Goal: Complete application form: Complete application form

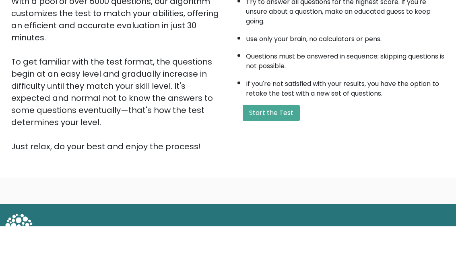
scroll to position [121, 0]
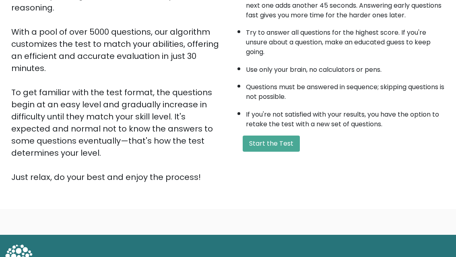
click at [287, 152] on button "Start the Test" at bounding box center [271, 144] width 57 height 16
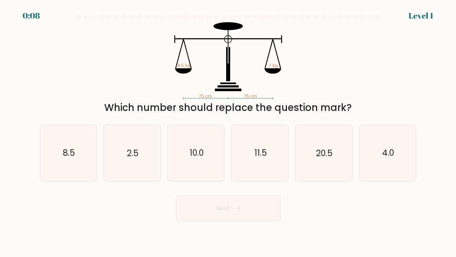
click at [77, 157] on icon "8.5" at bounding box center [69, 153] width 56 height 56
click at [228, 130] on input "a. 8.5" at bounding box center [228, 129] width 0 height 2
radio input "true"
click at [251, 217] on button "Next" at bounding box center [228, 208] width 105 height 26
click at [234, 219] on button "Next" at bounding box center [228, 208] width 105 height 26
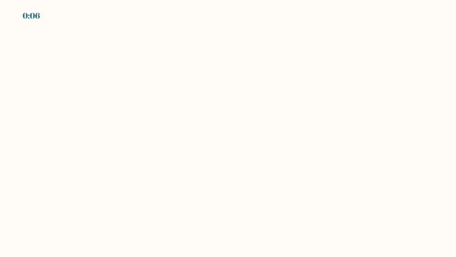
click at [322, 159] on body "0:06" at bounding box center [228, 128] width 456 height 257
click at [322, 154] on body "0:05" at bounding box center [228, 128] width 456 height 257
click at [320, 147] on body "0:05" at bounding box center [228, 128] width 456 height 257
click at [313, 137] on body "0:05" at bounding box center [228, 128] width 456 height 257
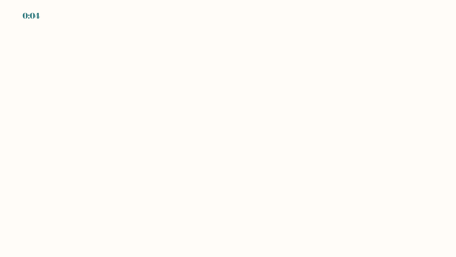
click at [298, 146] on body "0:04" at bounding box center [228, 128] width 456 height 257
click at [349, 147] on body "0:04" at bounding box center [228, 128] width 456 height 257
click at [302, 147] on body "0:04" at bounding box center [228, 128] width 456 height 257
click at [366, 135] on body "0:03" at bounding box center [228, 128] width 456 height 257
click at [374, 107] on body "EXPIRED" at bounding box center [228, 128] width 456 height 257
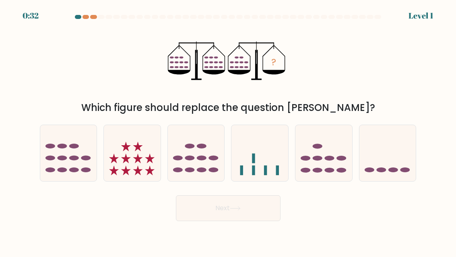
click at [191, 160] on ellipse at bounding box center [190, 157] width 10 height 5
click at [228, 130] on input "c." at bounding box center [228, 129] width 0 height 2
radio input "true"
click at [243, 221] on button "Next" at bounding box center [228, 208] width 105 height 26
click at [235, 210] on icon at bounding box center [235, 208] width 11 height 4
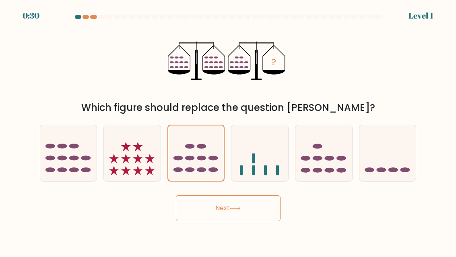
click at [240, 210] on icon at bounding box center [235, 208] width 11 height 4
click at [241, 210] on icon at bounding box center [235, 208] width 11 height 4
click at [251, 207] on button "Next" at bounding box center [228, 208] width 105 height 26
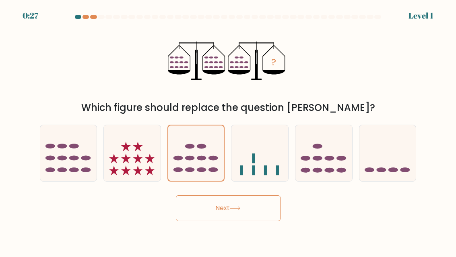
click at [244, 215] on button "Next" at bounding box center [228, 208] width 105 height 26
click at [237, 210] on icon at bounding box center [235, 208] width 11 height 4
click at [241, 210] on icon at bounding box center [235, 208] width 11 height 4
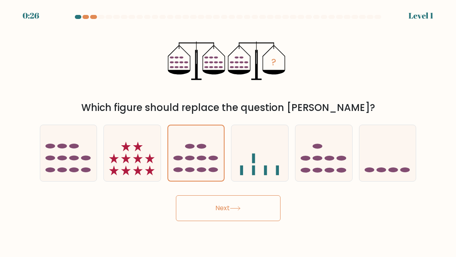
click at [241, 210] on icon at bounding box center [235, 208] width 11 height 4
click at [234, 219] on button "Next" at bounding box center [228, 208] width 105 height 26
click at [227, 218] on button "Next" at bounding box center [228, 208] width 105 height 26
click at [352, 86] on div "? Which figure should replace the question mark?" at bounding box center [228, 68] width 387 height 93
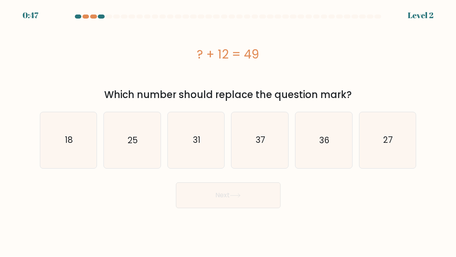
click at [260, 146] on icon "37" at bounding box center [260, 140] width 56 height 56
click at [229, 130] on input "d. 37" at bounding box center [228, 129] width 0 height 2
radio input "true"
click at [240, 195] on icon at bounding box center [235, 196] width 10 height 4
click at [238, 197] on icon at bounding box center [235, 195] width 11 height 4
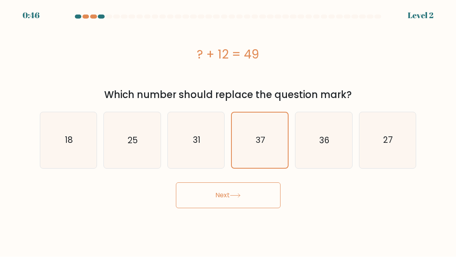
click at [238, 197] on icon at bounding box center [235, 195] width 11 height 4
click at [246, 197] on button "Next" at bounding box center [228, 195] width 105 height 26
click at [377, 77] on div "? + 12 = 49" at bounding box center [228, 54] width 377 height 64
click at [397, 79] on div "? + 12 = 49" at bounding box center [228, 54] width 377 height 64
click at [235, 193] on icon at bounding box center [235, 195] width 11 height 4
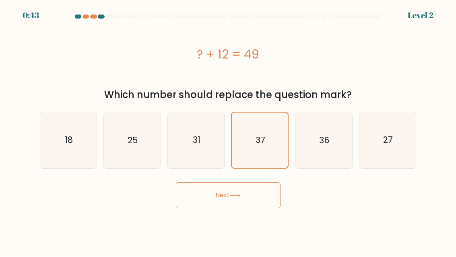
click at [235, 193] on icon at bounding box center [235, 195] width 11 height 4
click at [232, 193] on icon at bounding box center [235, 195] width 11 height 4
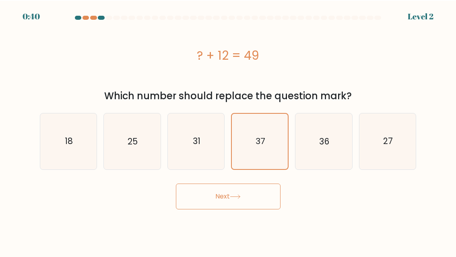
click at [254, 195] on button "Next" at bounding box center [228, 195] width 105 height 26
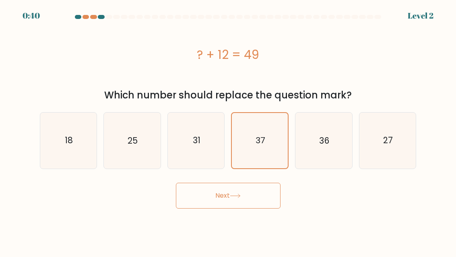
click at [254, 195] on button "Next" at bounding box center [228, 195] width 105 height 26
click at [240, 196] on icon at bounding box center [235, 196] width 10 height 4
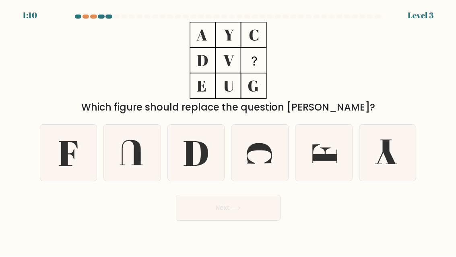
click at [139, 165] on icon at bounding box center [131, 152] width 23 height 25
click at [228, 130] on input "b." at bounding box center [228, 129] width 0 height 2
radio input "true"
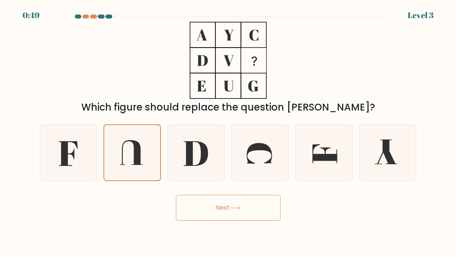
click at [201, 157] on icon at bounding box center [196, 153] width 25 height 25
click at [228, 130] on input "c." at bounding box center [228, 129] width 0 height 2
radio input "true"
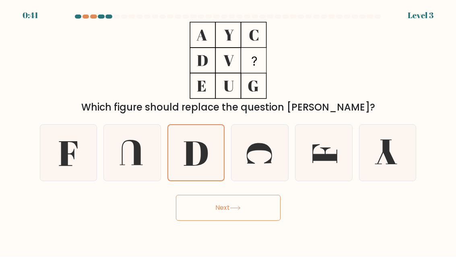
click at [241, 210] on icon at bounding box center [235, 208] width 11 height 4
click at [86, 157] on icon at bounding box center [69, 153] width 56 height 56
click at [228, 130] on input "a." at bounding box center [228, 129] width 0 height 2
radio input "true"
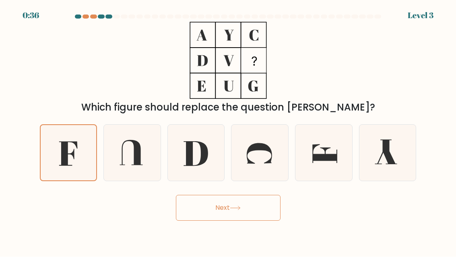
click at [220, 217] on button "Next" at bounding box center [228, 208] width 105 height 26
click at [236, 218] on button "Next" at bounding box center [228, 208] width 105 height 26
click at [225, 209] on button "Next" at bounding box center [228, 208] width 105 height 26
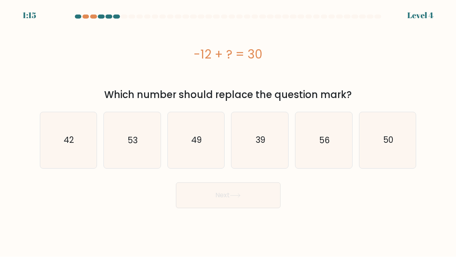
click at [362, 207] on div "Next" at bounding box center [228, 193] width 387 height 30
click at [75, 146] on icon "42" at bounding box center [69, 140] width 56 height 56
click at [228, 130] on input "a. 42" at bounding box center [228, 129] width 0 height 2
radio input "true"
click at [217, 199] on button "Next" at bounding box center [228, 195] width 105 height 26
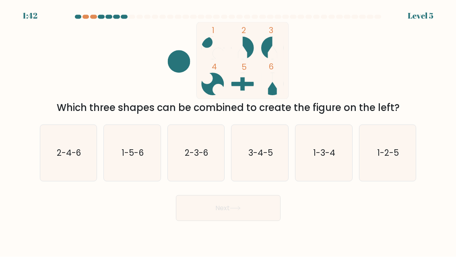
scroll to position [8, 0]
click at [196, 151] on text "2-3-6" at bounding box center [197, 153] width 24 height 12
click at [228, 130] on input "c. 2-3-6" at bounding box center [228, 129] width 0 height 2
radio input "true"
click at [241, 215] on button "Next" at bounding box center [228, 208] width 105 height 26
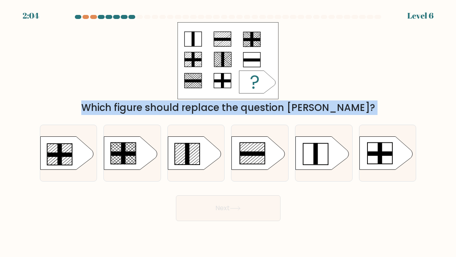
click at [381, 61] on div "Which figure should replace the question mark?" at bounding box center [228, 68] width 387 height 93
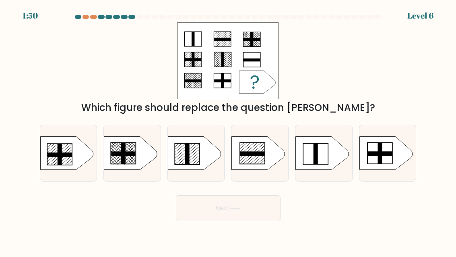
click at [380, 58] on div "Which figure should replace the question mark?" at bounding box center [228, 68] width 387 height 93
click at [388, 70] on div "Which figure should replace the question mark?" at bounding box center [228, 68] width 387 height 93
click at [205, 153] on icon at bounding box center [194, 152] width 53 height 33
click at [228, 130] on input "c." at bounding box center [228, 129] width 0 height 2
radio input "true"
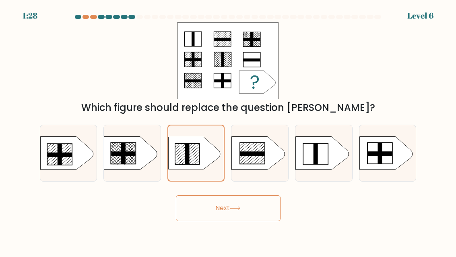
click at [251, 211] on button "Next" at bounding box center [228, 208] width 105 height 26
click at [226, 205] on button "Next" at bounding box center [228, 208] width 105 height 26
click at [370, 79] on div "Which figure should replace the question mark?" at bounding box center [228, 68] width 387 height 93
click at [208, 141] on icon at bounding box center [194, 153] width 52 height 33
click at [228, 130] on input "c." at bounding box center [228, 129] width 0 height 2
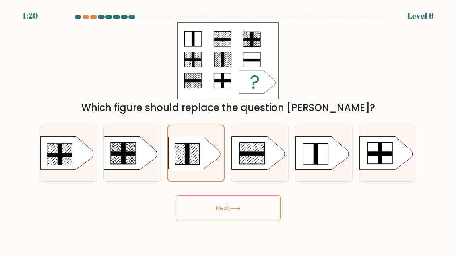
click at [230, 209] on button "Next" at bounding box center [228, 208] width 105 height 26
click at [236, 215] on button "Next" at bounding box center [228, 208] width 105 height 26
click at [244, 206] on button "Next" at bounding box center [228, 208] width 105 height 26
click at [244, 205] on button "Next" at bounding box center [228, 208] width 105 height 26
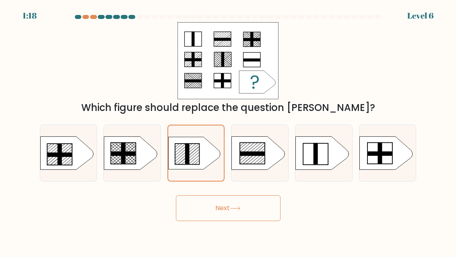
click at [225, 214] on button "Next" at bounding box center [228, 208] width 105 height 26
click at [192, 156] on icon at bounding box center [194, 153] width 52 height 33
click at [228, 130] on input "c." at bounding box center [228, 129] width 0 height 2
click at [402, 72] on div "Which figure should replace the question mark?" at bounding box center [228, 68] width 387 height 93
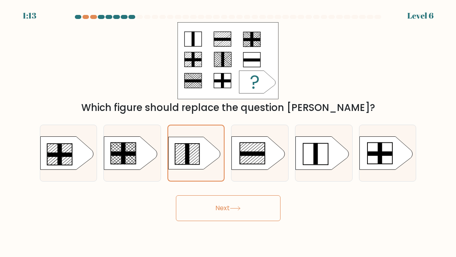
click at [389, 48] on div "Which figure should replace the question mark?" at bounding box center [228, 68] width 387 height 93
click at [180, 146] on icon at bounding box center [194, 153] width 52 height 33
click at [228, 130] on input "c." at bounding box center [228, 129] width 0 height 2
click at [196, 152] on line at bounding box center [185, 152] width 21 height 18
click at [228, 130] on input "c." at bounding box center [228, 129] width 0 height 2
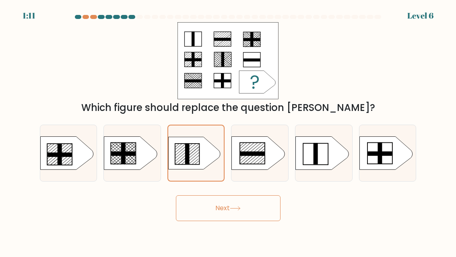
click at [193, 147] on icon at bounding box center [194, 153] width 52 height 33
click at [228, 130] on input "c." at bounding box center [228, 129] width 0 height 2
click at [193, 151] on rect at bounding box center [187, 153] width 25 height 21
click at [228, 130] on input "c." at bounding box center [228, 129] width 0 height 2
click at [196, 158] on icon at bounding box center [194, 153] width 52 height 33
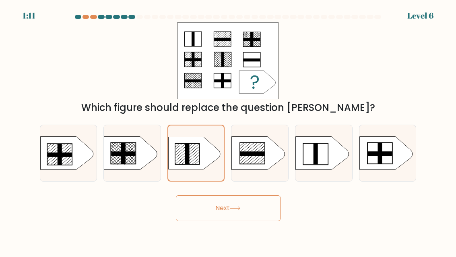
click at [228, 130] on input "c." at bounding box center [228, 129] width 0 height 2
click at [212, 221] on button "Next" at bounding box center [228, 208] width 105 height 26
click at [214, 203] on button "Next" at bounding box center [228, 208] width 105 height 26
click at [215, 208] on button "Next" at bounding box center [228, 208] width 105 height 26
click at [215, 207] on button "Next" at bounding box center [228, 208] width 105 height 26
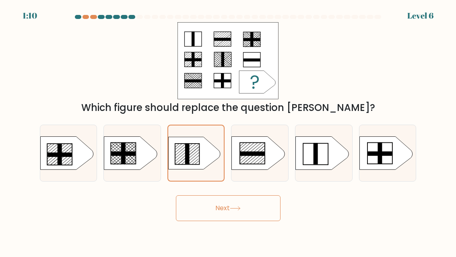
click at [212, 209] on button "Next" at bounding box center [228, 208] width 105 height 26
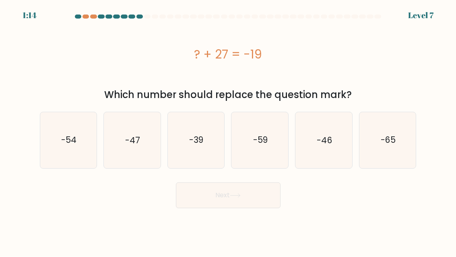
click at [143, 126] on icon "-47" at bounding box center [132, 140] width 56 height 56
click at [228, 128] on input "b. -47" at bounding box center [228, 129] width 0 height 2
radio input "true"
click at [236, 194] on icon at bounding box center [235, 195] width 11 height 4
click at [317, 131] on icon "-46" at bounding box center [324, 140] width 56 height 56
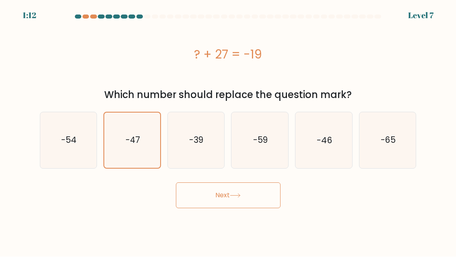
click at [229, 130] on input "e. -46" at bounding box center [228, 129] width 0 height 2
radio input "true"
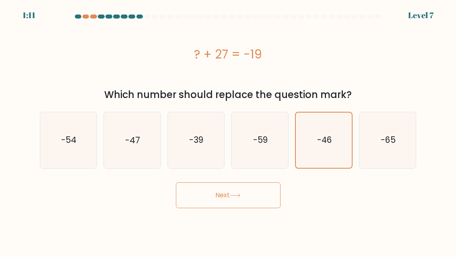
click at [316, 138] on icon "-46" at bounding box center [323, 140] width 55 height 55
click at [229, 130] on input "e. -46" at bounding box center [228, 129] width 0 height 2
click at [336, 138] on icon "-46" at bounding box center [323, 140] width 55 height 55
click at [229, 130] on input "e. -46" at bounding box center [228, 129] width 0 height 2
click at [325, 143] on text "-46" at bounding box center [324, 140] width 14 height 11
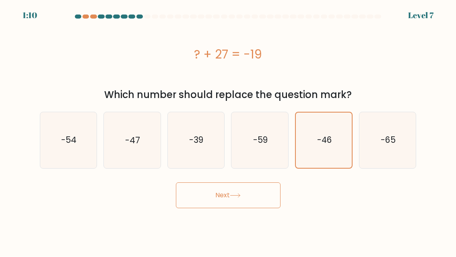
click at [229, 130] on input "e. -46" at bounding box center [228, 129] width 0 height 2
click at [314, 147] on icon "-46" at bounding box center [323, 140] width 55 height 55
click at [229, 130] on input "e. -46" at bounding box center [228, 129] width 0 height 2
click at [319, 146] on text "-46" at bounding box center [324, 140] width 14 height 11
click at [229, 130] on input "e. -46" at bounding box center [228, 129] width 0 height 2
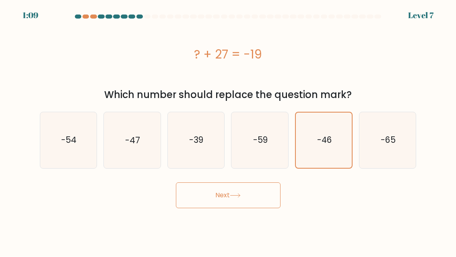
click at [322, 141] on text "-46" at bounding box center [324, 140] width 14 height 11
click at [229, 130] on input "e. -46" at bounding box center [228, 129] width 0 height 2
click at [325, 141] on text "-46" at bounding box center [324, 140] width 14 height 11
click at [229, 130] on input "e. -46" at bounding box center [228, 129] width 0 height 2
click at [240, 199] on button "Next" at bounding box center [228, 195] width 105 height 26
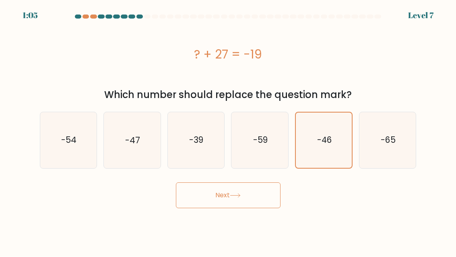
click at [240, 199] on button "Next" at bounding box center [228, 195] width 105 height 26
click at [238, 197] on icon at bounding box center [235, 195] width 11 height 4
click at [235, 199] on button "Next" at bounding box center [228, 195] width 105 height 26
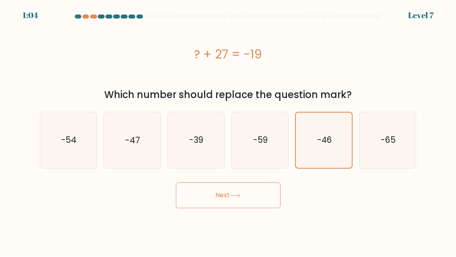
click at [244, 195] on button "Next" at bounding box center [228, 195] width 105 height 26
click at [241, 193] on icon at bounding box center [235, 195] width 11 height 4
click at [237, 194] on icon at bounding box center [235, 195] width 11 height 4
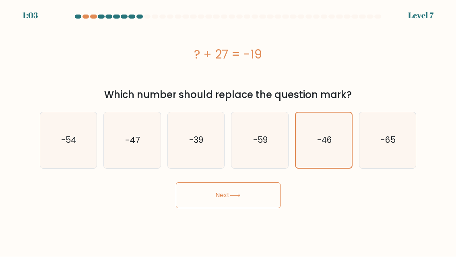
click at [237, 194] on icon at bounding box center [235, 195] width 11 height 4
click at [239, 197] on button "Next" at bounding box center [228, 195] width 105 height 26
click at [326, 136] on text "-46" at bounding box center [324, 140] width 14 height 11
click at [229, 130] on input "e. -46" at bounding box center [228, 129] width 0 height 2
click at [326, 136] on text "-46" at bounding box center [324, 140] width 14 height 11
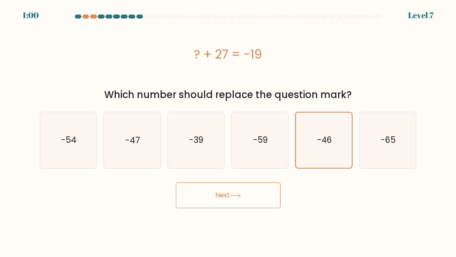
click at [229, 130] on input "e. -46" at bounding box center [228, 129] width 0 height 2
click at [330, 135] on text "-46" at bounding box center [324, 140] width 14 height 11
click at [229, 130] on input "e. -46" at bounding box center [228, 129] width 0 height 2
click at [239, 188] on button "Next" at bounding box center [228, 195] width 105 height 26
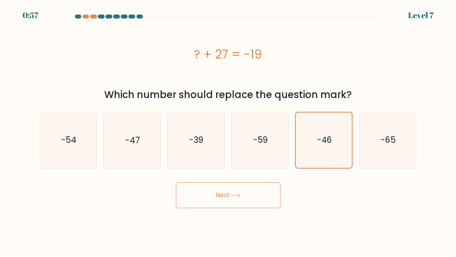
click at [244, 196] on button "Next" at bounding box center [228, 195] width 105 height 26
click at [243, 196] on button "Next" at bounding box center [228, 195] width 105 height 26
click at [242, 189] on button "Next" at bounding box center [228, 195] width 105 height 26
click at [232, 195] on icon at bounding box center [235, 195] width 11 height 4
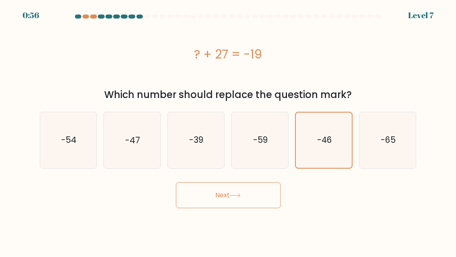
click at [232, 195] on icon at bounding box center [235, 195] width 11 height 4
click at [228, 193] on button "Next" at bounding box center [228, 195] width 105 height 26
click at [226, 205] on button "Next" at bounding box center [228, 195] width 105 height 26
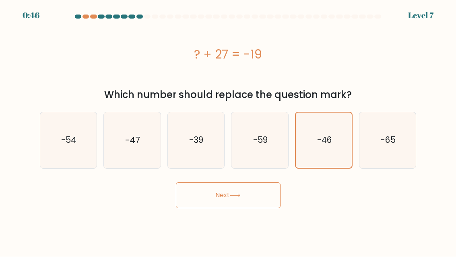
click at [237, 197] on icon at bounding box center [235, 195] width 11 height 4
click at [228, 189] on button "Next" at bounding box center [228, 195] width 105 height 26
click at [330, 136] on text "-46" at bounding box center [324, 140] width 14 height 11
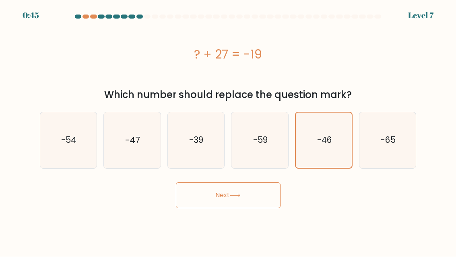
click at [229, 130] on input "e. -46" at bounding box center [228, 129] width 0 height 2
click at [330, 135] on text "-46" at bounding box center [324, 140] width 14 height 11
click at [229, 130] on input "e. -46" at bounding box center [228, 129] width 0 height 2
click at [329, 139] on text "-46" at bounding box center [324, 140] width 14 height 11
click at [229, 130] on input "e. -46" at bounding box center [228, 129] width 0 height 2
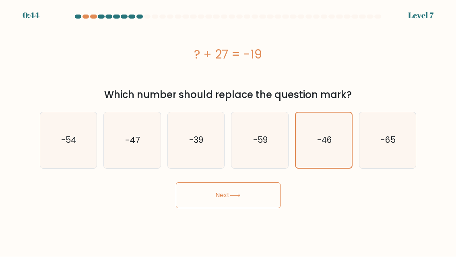
click at [328, 135] on text "-46" at bounding box center [324, 140] width 14 height 11
click at [229, 130] on input "e. -46" at bounding box center [228, 129] width 0 height 2
click at [325, 138] on text "-46" at bounding box center [324, 140] width 14 height 11
click at [229, 130] on input "e. -46" at bounding box center [228, 129] width 0 height 2
click at [327, 139] on text "-46" at bounding box center [324, 140] width 14 height 11
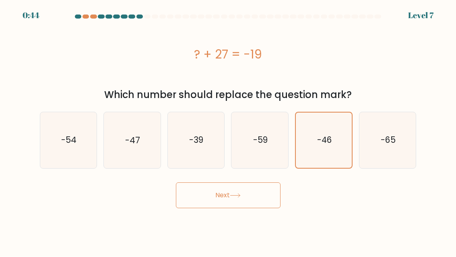
click at [229, 130] on input "e. -46" at bounding box center [228, 129] width 0 height 2
click at [321, 136] on text "-46" at bounding box center [324, 140] width 14 height 11
click at [229, 130] on input "e. -46" at bounding box center [228, 129] width 0 height 2
click at [319, 136] on text "-46" at bounding box center [324, 140] width 14 height 11
click at [229, 130] on input "e. -46" at bounding box center [228, 129] width 0 height 2
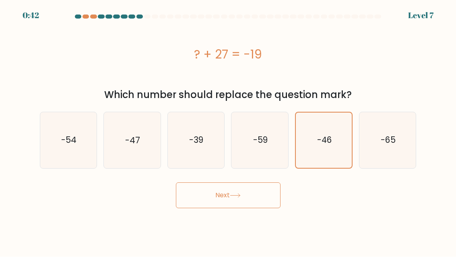
click at [322, 136] on text "-46" at bounding box center [324, 140] width 14 height 11
click at [229, 130] on input "e. -46" at bounding box center [228, 129] width 0 height 2
click at [322, 131] on icon "-46" at bounding box center [323, 140] width 55 height 55
click at [229, 130] on input "e. -46" at bounding box center [228, 129] width 0 height 2
click at [324, 127] on icon "-46" at bounding box center [323, 140] width 55 height 55
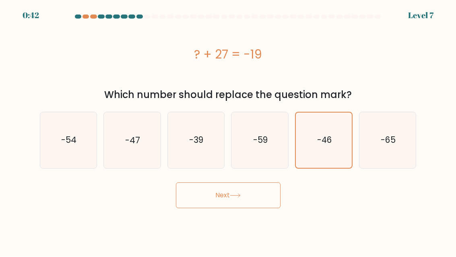
click at [229, 128] on input "e. -46" at bounding box center [228, 129] width 0 height 2
click at [323, 126] on icon "-46" at bounding box center [323, 140] width 55 height 55
click at [229, 128] on input "e. -46" at bounding box center [228, 129] width 0 height 2
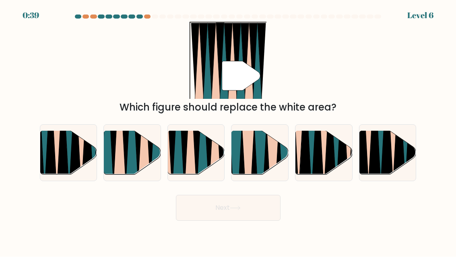
click at [369, 64] on div "" Which figure should replace the white area?" at bounding box center [228, 68] width 387 height 93
click at [193, 159] on icon at bounding box center [190, 130] width 12 height 113
click at [228, 130] on input "c." at bounding box center [228, 129] width 0 height 2
radio input "true"
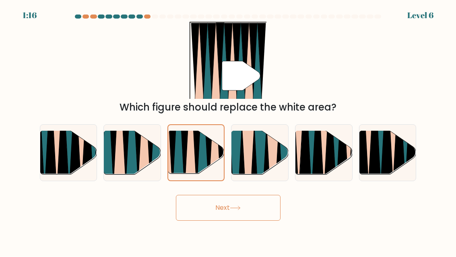
click at [133, 156] on icon at bounding box center [132, 132] width 13 height 114
click at [228, 130] on input "b." at bounding box center [228, 129] width 0 height 2
radio input "true"
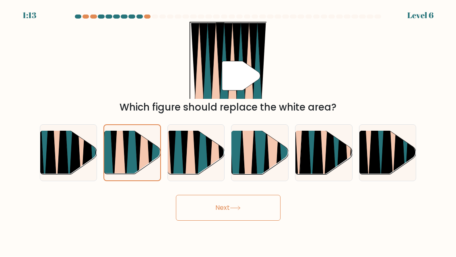
click at [138, 221] on div "Next" at bounding box center [228, 206] width 387 height 30
click at [236, 213] on button "Next" at bounding box center [228, 208] width 105 height 26
click at [232, 213] on button "Next" at bounding box center [228, 208] width 105 height 26
click at [234, 210] on icon at bounding box center [235, 208] width 11 height 4
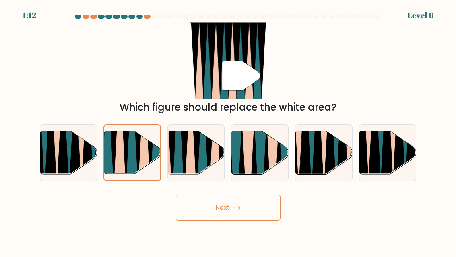
click at [233, 210] on icon at bounding box center [235, 208] width 11 height 4
click at [230, 209] on button "Next" at bounding box center [228, 208] width 105 height 26
click at [135, 152] on icon at bounding box center [132, 132] width 12 height 112
click at [228, 130] on input "b." at bounding box center [228, 129] width 0 height 2
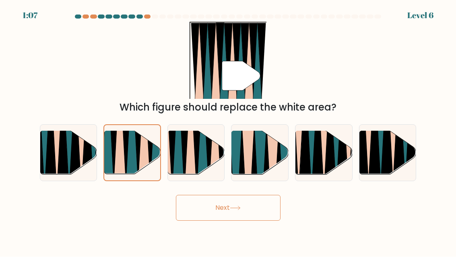
click at [134, 152] on icon at bounding box center [132, 132] width 12 height 112
click at [228, 130] on input "b." at bounding box center [228, 129] width 0 height 2
click at [133, 163] on icon at bounding box center [132, 132] width 12 height 112
click at [228, 130] on input "b." at bounding box center [228, 129] width 0 height 2
click at [133, 164] on icon at bounding box center [132, 132] width 12 height 112
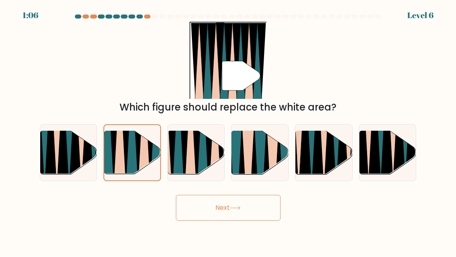
click at [228, 130] on input "b." at bounding box center [228, 129] width 0 height 2
click at [135, 162] on icon at bounding box center [132, 132] width 12 height 112
click at [228, 130] on input "b." at bounding box center [228, 129] width 0 height 2
click at [140, 161] on icon at bounding box center [144, 132] width 12 height 112
click at [228, 130] on input "b." at bounding box center [228, 129] width 0 height 2
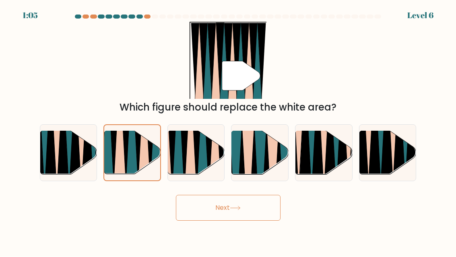
click at [137, 159] on icon at bounding box center [132, 132] width 12 height 112
click at [228, 130] on input "b." at bounding box center [228, 129] width 0 height 2
click at [209, 219] on button "Next" at bounding box center [228, 208] width 105 height 26
click at [211, 213] on button "Next" at bounding box center [228, 208] width 105 height 26
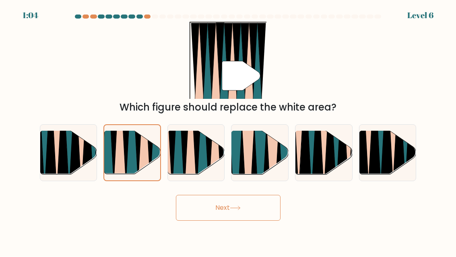
click at [211, 213] on button "Next" at bounding box center [228, 208] width 105 height 26
click at [217, 204] on button "Next" at bounding box center [228, 208] width 105 height 26
click at [215, 203] on button "Next" at bounding box center [228, 208] width 105 height 26
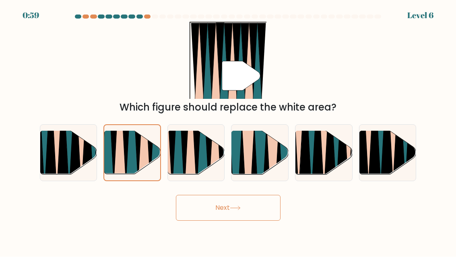
click at [78, 56] on div "" Which figure should replace the white area?" at bounding box center [228, 68] width 387 height 93
click at [125, 147] on icon at bounding box center [126, 132] width 12 height 112
click at [228, 130] on input "b." at bounding box center [228, 129] width 0 height 2
click at [124, 147] on icon at bounding box center [126, 132] width 12 height 112
click at [228, 130] on input "b." at bounding box center [228, 129] width 0 height 2
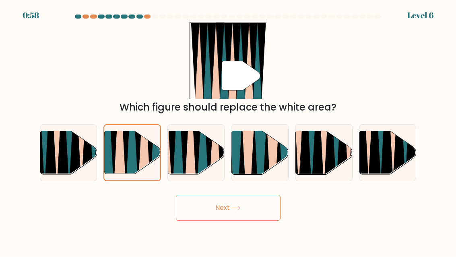
click at [130, 166] on icon at bounding box center [132, 132] width 12 height 112
click at [228, 130] on input "b." at bounding box center [228, 129] width 0 height 2
click at [131, 166] on icon at bounding box center [132, 132] width 12 height 112
click at [228, 130] on input "b." at bounding box center [228, 129] width 0 height 2
click at [133, 163] on icon at bounding box center [132, 132] width 12 height 112
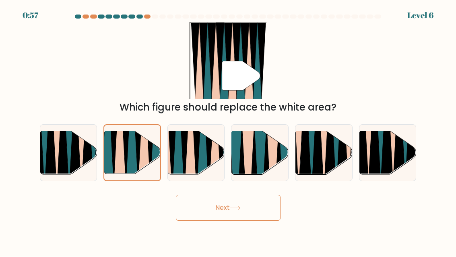
click at [228, 130] on input "b." at bounding box center [228, 129] width 0 height 2
click at [126, 156] on icon at bounding box center [126, 132] width 12 height 112
click at [228, 130] on input "b." at bounding box center [228, 129] width 0 height 2
click at [125, 153] on icon at bounding box center [126, 132] width 12 height 112
click at [228, 130] on input "b." at bounding box center [228, 129] width 0 height 2
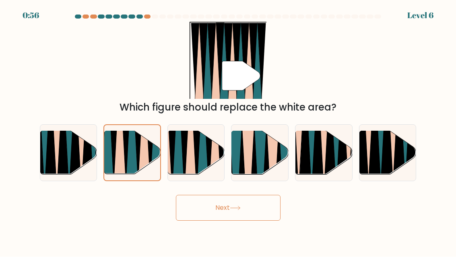
click at [133, 156] on icon at bounding box center [132, 132] width 12 height 112
click at [228, 130] on input "b." at bounding box center [228, 129] width 0 height 2
click at [128, 163] on icon at bounding box center [132, 132] width 12 height 112
click at [228, 130] on input "b." at bounding box center [228, 129] width 0 height 2
click at [130, 169] on icon at bounding box center [132, 132] width 12 height 112
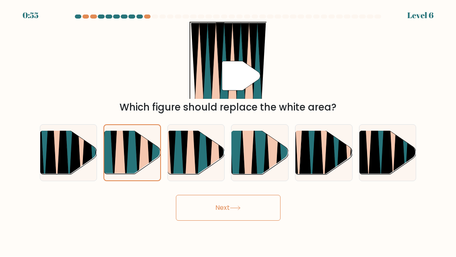
click at [228, 130] on input "b." at bounding box center [228, 129] width 0 height 2
click at [130, 164] on icon at bounding box center [132, 132] width 12 height 112
click at [228, 130] on input "b." at bounding box center [228, 129] width 0 height 2
click at [145, 161] on icon at bounding box center [144, 132] width 12 height 112
click at [228, 130] on input "b." at bounding box center [228, 129] width 0 height 2
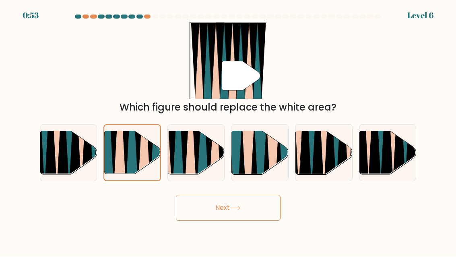
click at [134, 156] on icon at bounding box center [132, 132] width 12 height 112
click at [228, 130] on input "b." at bounding box center [228, 129] width 0 height 2
click at [134, 154] on icon at bounding box center [132, 132] width 12 height 112
click at [228, 130] on input "b." at bounding box center [228, 129] width 0 height 2
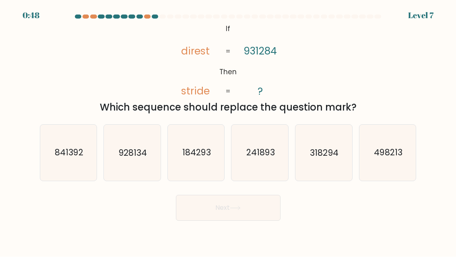
click at [229, 218] on button "Next" at bounding box center [228, 208] width 105 height 26
click at [398, 71] on div "@import url('https://fonts.googleapis.com/css?family=Abril+Fatface:400,100,100i…" at bounding box center [228, 68] width 387 height 93
click at [67, 159] on text "841392" at bounding box center [69, 153] width 29 height 12
click at [228, 130] on input "a. 841392" at bounding box center [228, 129] width 0 height 2
radio input "true"
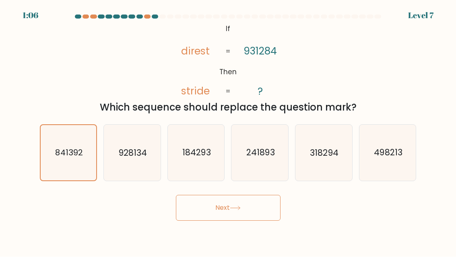
click at [235, 210] on icon at bounding box center [235, 208] width 11 height 4
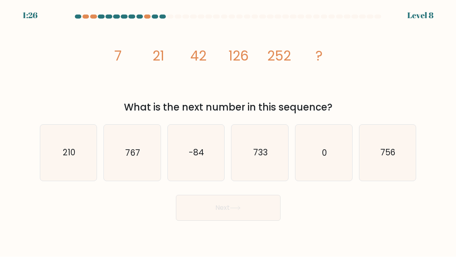
click at [392, 159] on text "756" at bounding box center [388, 153] width 15 height 12
click at [229, 130] on input "f. 756" at bounding box center [228, 129] width 0 height 2
radio input "true"
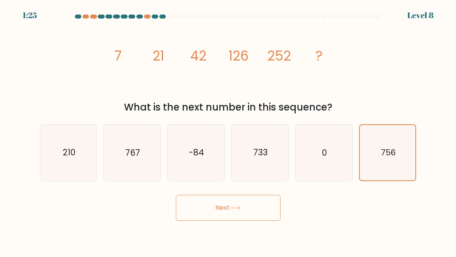
click at [233, 210] on icon at bounding box center [235, 208] width 11 height 4
click at [228, 221] on button "Next" at bounding box center [228, 208] width 105 height 26
click at [216, 220] on button "Next" at bounding box center [228, 208] width 105 height 26
click at [398, 156] on icon "756" at bounding box center [387, 152] width 55 height 55
click at [229, 130] on input "f. 756" at bounding box center [228, 129] width 0 height 2
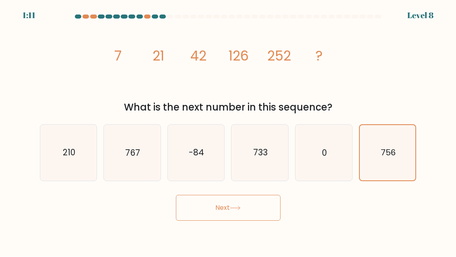
click at [240, 210] on button "Next" at bounding box center [228, 208] width 105 height 26
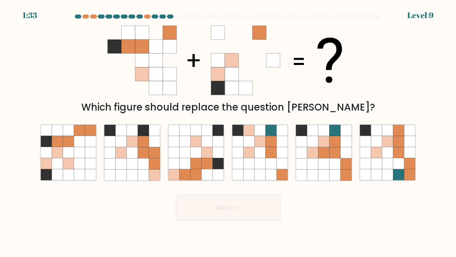
click at [81, 167] on icon at bounding box center [79, 163] width 11 height 11
click at [228, 130] on input "a." at bounding box center [228, 129] width 0 height 2
radio input "true"
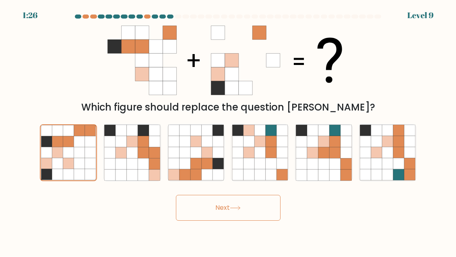
click at [235, 208] on button "Next" at bounding box center [228, 208] width 105 height 26
click at [63, 158] on icon at bounding box center [68, 152] width 11 height 11
click at [228, 130] on input "a." at bounding box center [228, 129] width 0 height 2
click at [235, 211] on button "Next" at bounding box center [228, 208] width 105 height 26
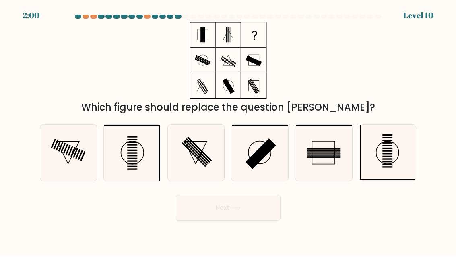
click at [396, 170] on icon at bounding box center [388, 153] width 56 height 56
click at [229, 130] on input "f." at bounding box center [228, 129] width 0 height 2
radio input "true"
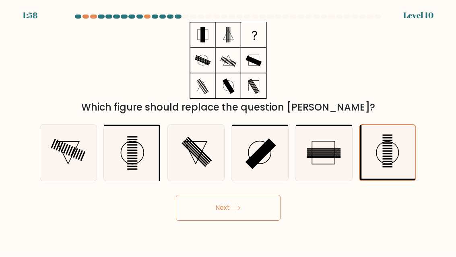
click at [249, 218] on button "Next" at bounding box center [228, 208] width 105 height 26
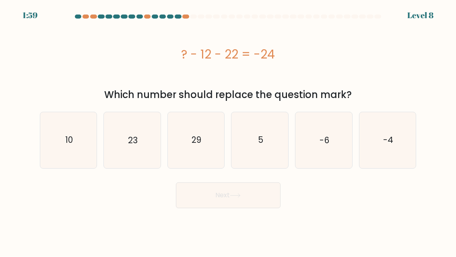
click at [60, 137] on icon "10" at bounding box center [69, 140] width 56 height 56
click at [228, 130] on input "a. 10" at bounding box center [228, 129] width 0 height 2
radio input "true"
click at [252, 196] on button "Next" at bounding box center [228, 195] width 105 height 26
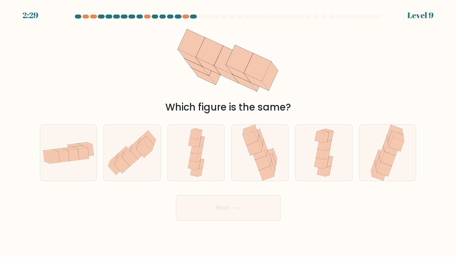
click at [143, 166] on icon at bounding box center [132, 153] width 57 height 50
click at [228, 130] on input "b." at bounding box center [228, 129] width 0 height 2
radio input "true"
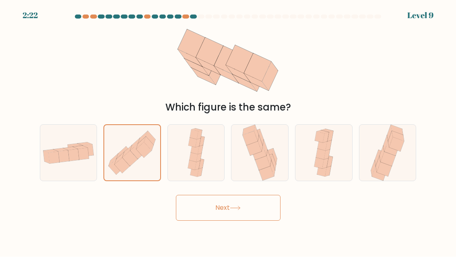
click at [251, 217] on button "Next" at bounding box center [228, 208] width 105 height 26
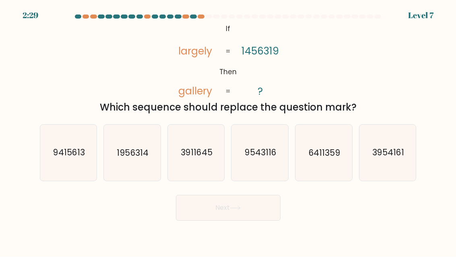
click at [325, 169] on icon "6411359" at bounding box center [324, 153] width 56 height 56
click at [229, 130] on input "e. 6411359" at bounding box center [228, 129] width 0 height 2
radio input "true"
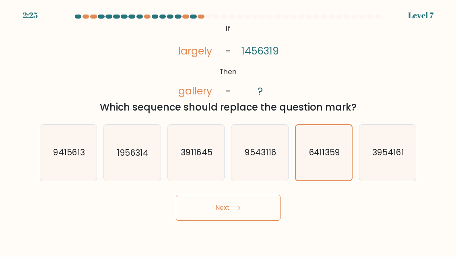
click at [234, 212] on button "Next" at bounding box center [228, 208] width 105 height 26
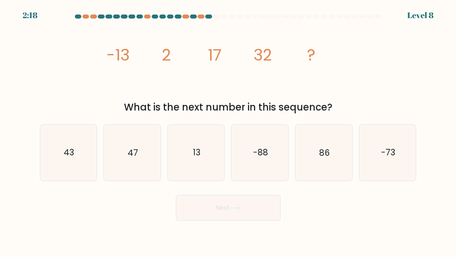
click at [68, 169] on icon "43" at bounding box center [69, 153] width 56 height 56
click at [228, 130] on input "a. 43" at bounding box center [228, 129] width 0 height 2
radio input "true"
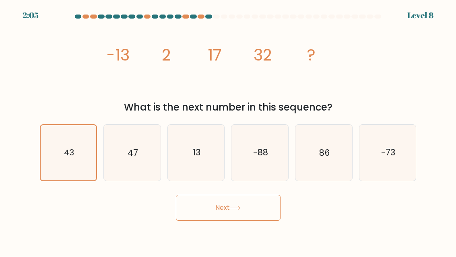
click at [390, 159] on text "-73" at bounding box center [388, 153] width 14 height 12
click at [229, 130] on input "f. -73" at bounding box center [228, 129] width 0 height 2
radio input "true"
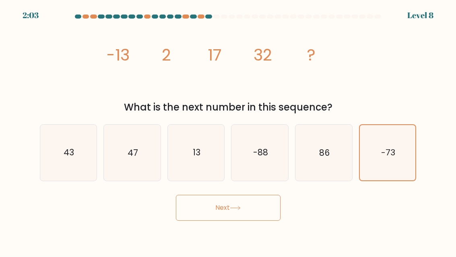
click at [240, 219] on button "Next" at bounding box center [228, 208] width 105 height 26
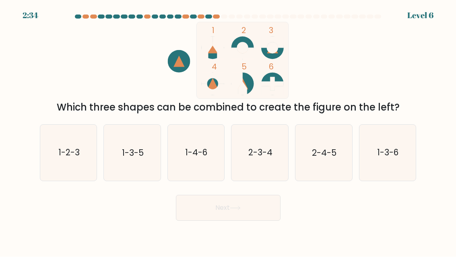
click at [268, 159] on text "2-3-4" at bounding box center [261, 153] width 24 height 12
click at [229, 130] on input "d. 2-3-4" at bounding box center [228, 129] width 0 height 2
radio input "true"
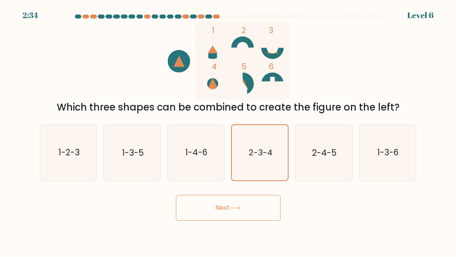
click at [256, 213] on button "Next" at bounding box center [228, 208] width 105 height 26
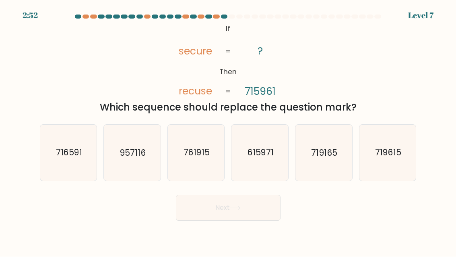
click at [263, 155] on text "615971" at bounding box center [261, 153] width 26 height 12
click at [229, 130] on input "d. 615971" at bounding box center [228, 129] width 0 height 2
radio input "true"
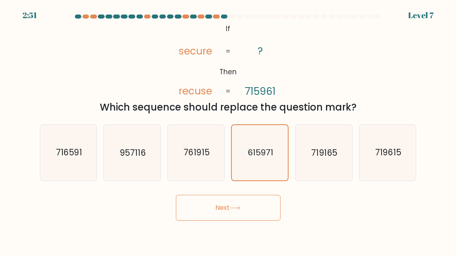
click at [234, 211] on button "Next" at bounding box center [228, 208] width 105 height 26
click at [238, 211] on button "Next" at bounding box center [228, 208] width 105 height 26
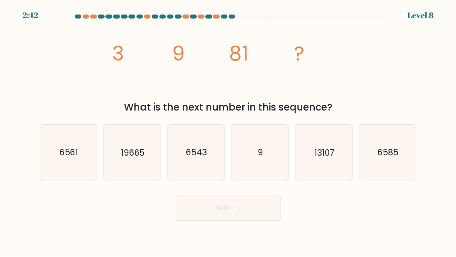
click at [140, 159] on text "19665" at bounding box center [133, 153] width 24 height 12
click at [228, 130] on input "b. 19665" at bounding box center [228, 129] width 0 height 2
radio input "true"
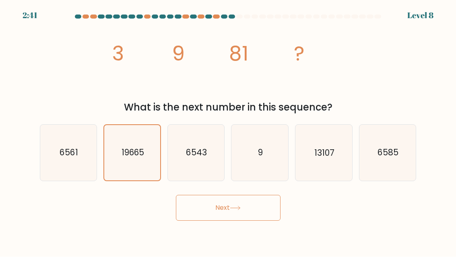
click at [238, 220] on button "Next" at bounding box center [228, 208] width 105 height 26
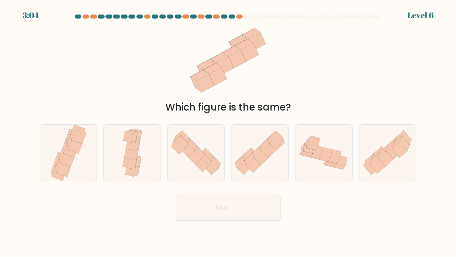
click at [139, 159] on icon at bounding box center [132, 153] width 25 height 56
click at [228, 130] on input "b." at bounding box center [228, 129] width 0 height 2
radio input "true"
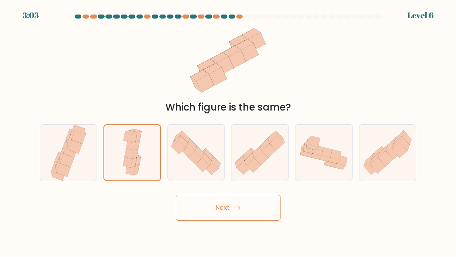
click at [242, 218] on button "Next" at bounding box center [228, 208] width 105 height 26
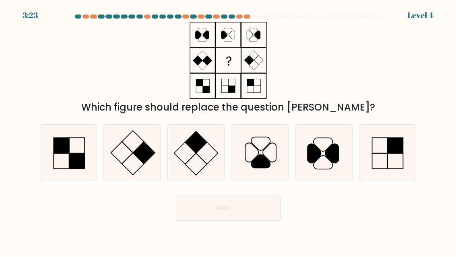
click at [144, 157] on rect at bounding box center [144, 153] width 22 height 22
click at [228, 130] on input "b." at bounding box center [228, 129] width 0 height 2
radio input "true"
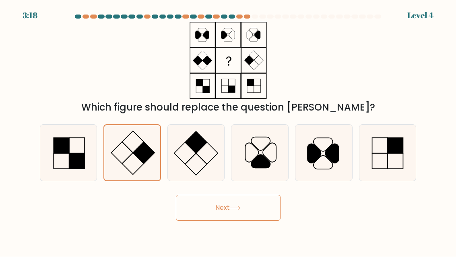
click at [226, 214] on button "Next" at bounding box center [228, 208] width 105 height 26
click at [255, 213] on button "Next" at bounding box center [228, 208] width 105 height 26
click at [265, 208] on button "Next" at bounding box center [228, 208] width 105 height 26
click at [234, 210] on icon at bounding box center [235, 208] width 11 height 4
click at [128, 157] on icon at bounding box center [132, 152] width 55 height 55
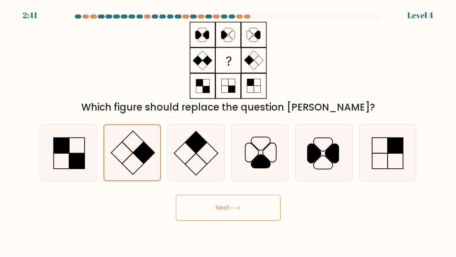
click at [228, 130] on input "b." at bounding box center [228, 129] width 0 height 2
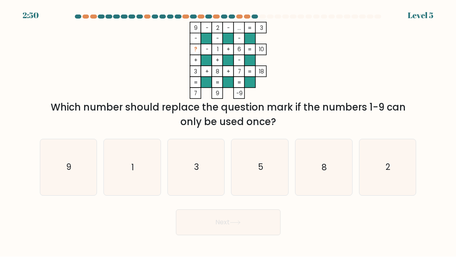
click at [267, 174] on icon "5" at bounding box center [260, 167] width 56 height 56
click at [229, 130] on input "d. 5" at bounding box center [228, 129] width 0 height 2
radio input "true"
click at [241, 225] on icon at bounding box center [235, 222] width 11 height 4
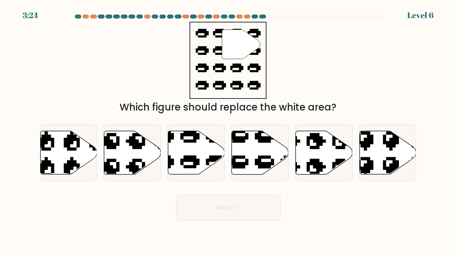
click at [189, 151] on icon at bounding box center [196, 152] width 57 height 43
click at [228, 130] on input "c." at bounding box center [228, 129] width 0 height 2
radio input "true"
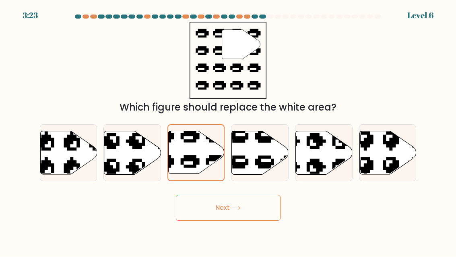
click at [243, 213] on button "Next" at bounding box center [228, 208] width 105 height 26
click at [229, 220] on button "Next" at bounding box center [228, 208] width 105 height 26
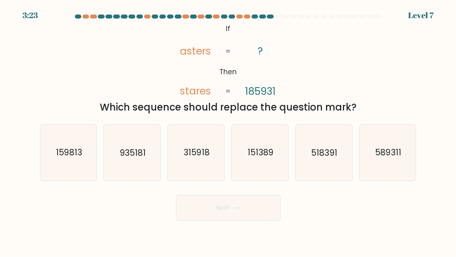
click at [325, 154] on icon "518391" at bounding box center [324, 153] width 56 height 56
click at [229, 130] on input "e. 518391" at bounding box center [228, 129] width 0 height 2
radio input "true"
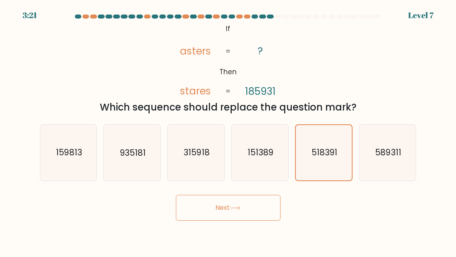
click at [245, 218] on button "Next" at bounding box center [228, 208] width 105 height 26
click at [251, 208] on button "Next" at bounding box center [228, 208] width 105 height 26
click at [245, 216] on button "Next" at bounding box center [228, 208] width 105 height 26
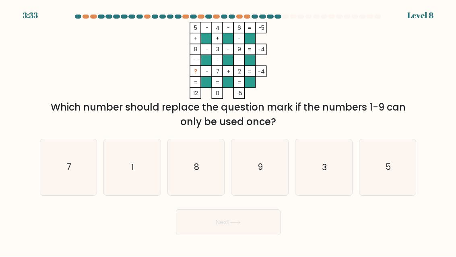
click at [128, 181] on icon "1" at bounding box center [132, 167] width 56 height 56
click at [228, 130] on input "b. 1" at bounding box center [228, 129] width 0 height 2
radio input "true"
click at [241, 225] on icon at bounding box center [235, 222] width 11 height 4
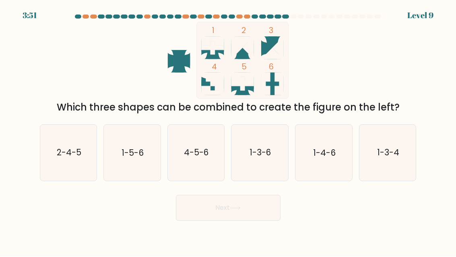
click at [137, 169] on icon "1-5-6" at bounding box center [132, 153] width 56 height 56
click at [228, 130] on input "b. 1-5-6" at bounding box center [228, 129] width 0 height 2
radio input "true"
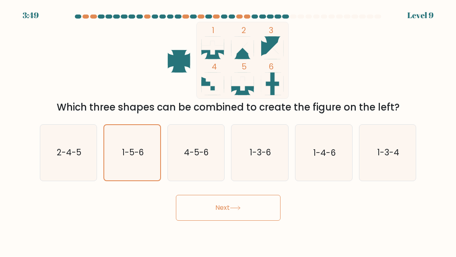
click at [257, 220] on button "Next" at bounding box center [228, 208] width 105 height 26
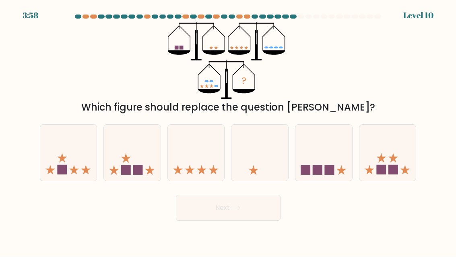
click at [386, 168] on icon at bounding box center [388, 152] width 57 height 47
click at [229, 130] on input "f." at bounding box center [228, 129] width 0 height 2
radio input "true"
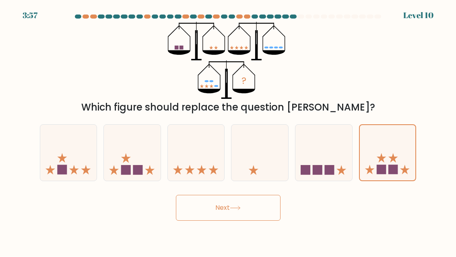
click at [253, 217] on button "Next" at bounding box center [228, 208] width 105 height 26
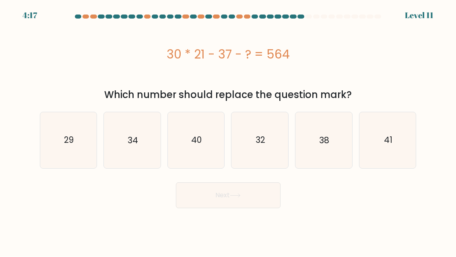
click at [77, 139] on icon "29" at bounding box center [69, 140] width 56 height 56
click at [228, 130] on input "a. 29" at bounding box center [228, 129] width 0 height 2
radio input "true"
click at [240, 195] on icon at bounding box center [235, 196] width 10 height 4
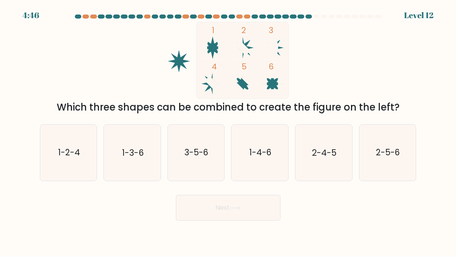
click at [135, 159] on text "1-3-6" at bounding box center [133, 153] width 22 height 12
click at [228, 130] on input "b. 1-3-6" at bounding box center [228, 129] width 0 height 2
radio input "true"
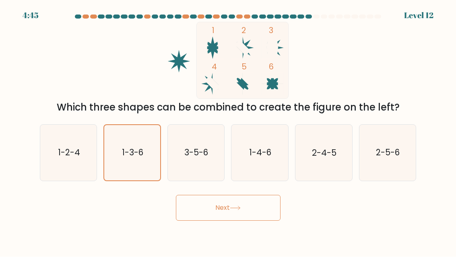
click at [245, 219] on button "Next" at bounding box center [228, 208] width 105 height 26
click at [234, 220] on button "Next" at bounding box center [228, 208] width 105 height 26
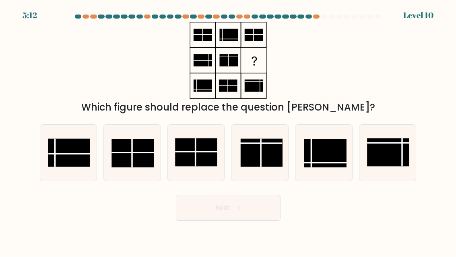
click at [337, 161] on rect at bounding box center [325, 153] width 42 height 28
click at [229, 130] on input "e." at bounding box center [228, 129] width 0 height 2
radio input "true"
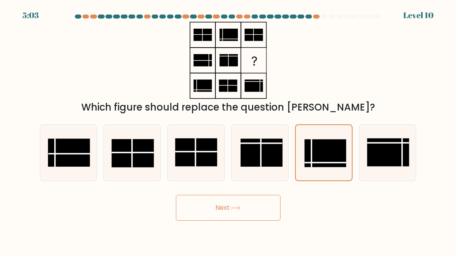
click at [78, 165] on rect at bounding box center [69, 153] width 42 height 28
click at [228, 130] on input "a." at bounding box center [228, 129] width 0 height 2
radio input "true"
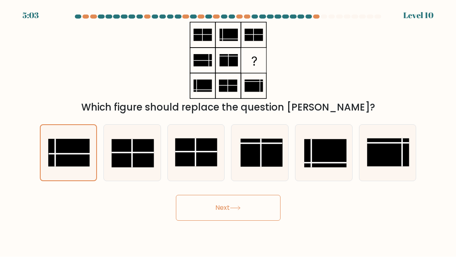
click at [256, 210] on button "Next" at bounding box center [228, 208] width 105 height 26
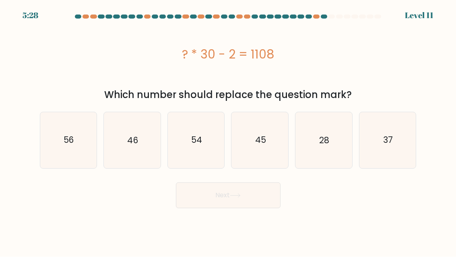
click at [393, 139] on text "37" at bounding box center [388, 140] width 10 height 12
click at [229, 130] on input "f. 37" at bounding box center [228, 129] width 0 height 2
radio input "true"
click at [236, 202] on button "Next" at bounding box center [228, 195] width 105 height 26
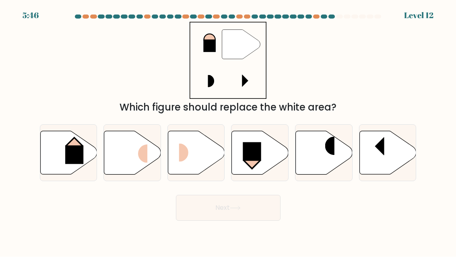
click at [191, 160] on rect at bounding box center [188, 152] width 19 height 18
click at [228, 130] on input "c." at bounding box center [228, 129] width 0 height 2
radio input "true"
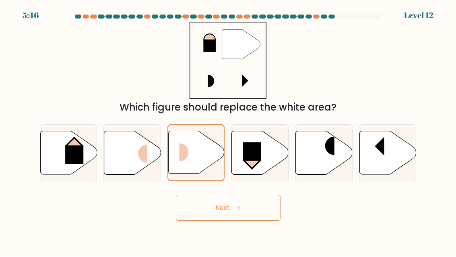
click at [236, 219] on button "Next" at bounding box center [228, 208] width 105 height 26
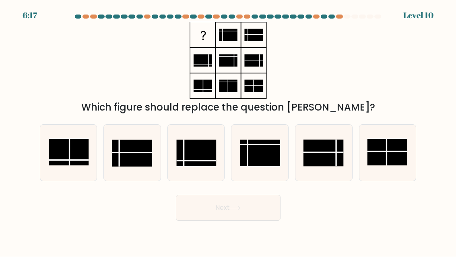
click at [82, 165] on rect at bounding box center [69, 152] width 40 height 27
click at [228, 130] on input "a." at bounding box center [228, 129] width 0 height 2
radio input "true"
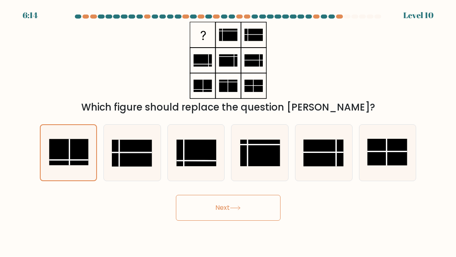
click at [243, 212] on button "Next" at bounding box center [228, 208] width 105 height 26
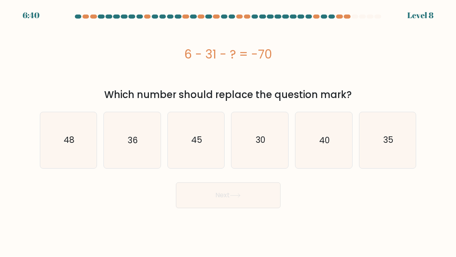
click at [207, 140] on icon "45" at bounding box center [196, 140] width 56 height 56
click at [228, 130] on input "c. 45" at bounding box center [228, 129] width 0 height 2
radio input "true"
click at [236, 198] on button "Next" at bounding box center [228, 195] width 105 height 26
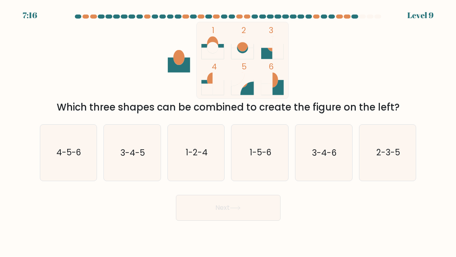
click at [205, 154] on icon "1-2-4" at bounding box center [196, 153] width 56 height 56
click at [228, 130] on input "c. 1-2-4" at bounding box center [228, 129] width 0 height 2
radio input "true"
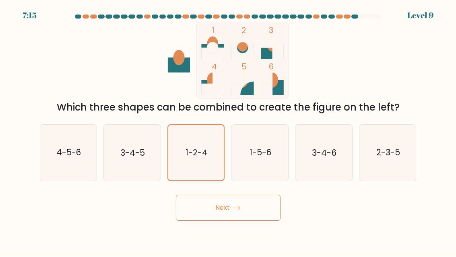
click at [236, 210] on icon at bounding box center [235, 208] width 10 height 4
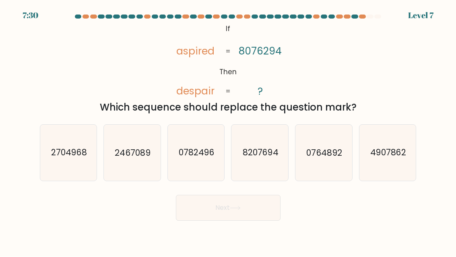
click at [388, 156] on text "4907862" at bounding box center [389, 153] width 36 height 12
click at [229, 130] on input "f. 4907862" at bounding box center [228, 129] width 0 height 2
radio input "true"
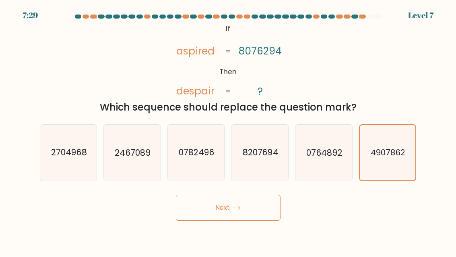
click at [267, 215] on button "Next" at bounding box center [228, 208] width 105 height 26
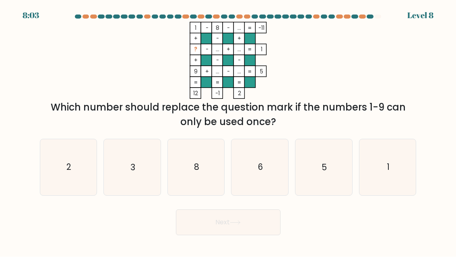
click at [399, 176] on icon "1" at bounding box center [388, 167] width 56 height 56
click at [229, 130] on input "f. 1" at bounding box center [228, 129] width 0 height 2
radio input "true"
click at [263, 228] on button "Next" at bounding box center [228, 222] width 105 height 26
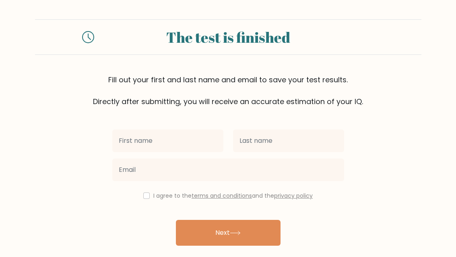
click at [185, 142] on input "text" at bounding box center [167, 140] width 111 height 23
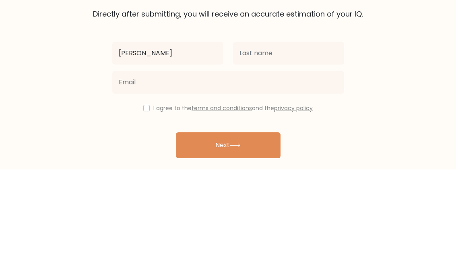
type input "[PERSON_NAME]"
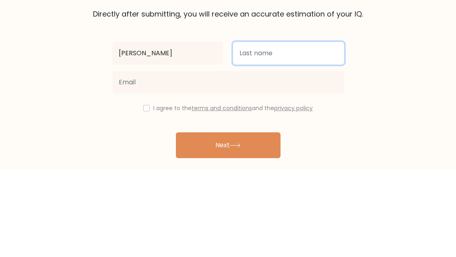
click at [283, 129] on input "text" at bounding box center [288, 140] width 111 height 23
type input "Recinto"
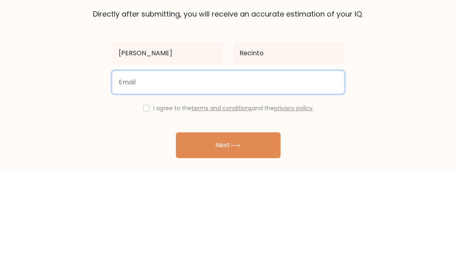
click at [296, 158] on input "email" at bounding box center [228, 169] width 232 height 23
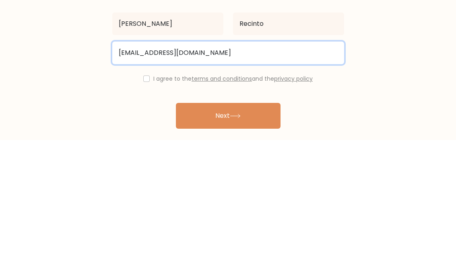
type input "[EMAIL_ADDRESS][DOMAIN_NAME]"
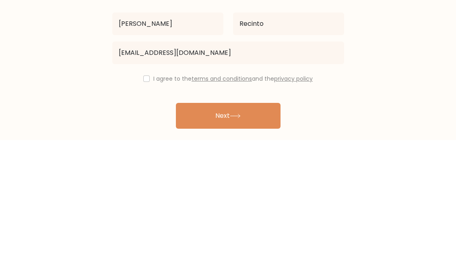
click at [146, 192] on input "checkbox" at bounding box center [146, 195] width 6 height 6
checkbox input "true"
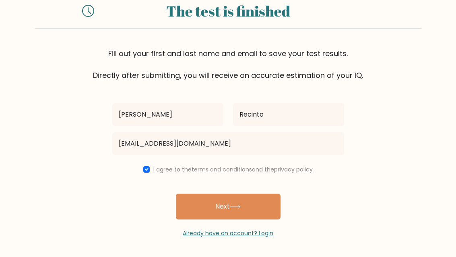
click at [250, 203] on button "Next" at bounding box center [228, 206] width 105 height 26
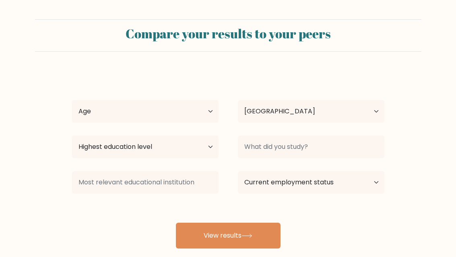
select select "PH"
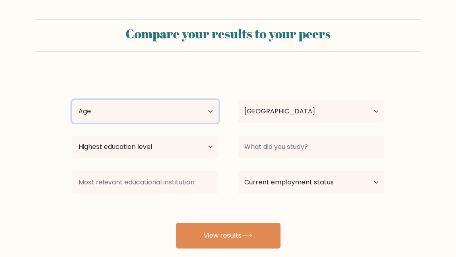
click at [194, 118] on select "Age Under [DEMOGRAPHIC_DATA] [DEMOGRAPHIC_DATA] [DEMOGRAPHIC_DATA] [DEMOGRAPHIC…" at bounding box center [145, 111] width 147 height 23
select select "25_34"
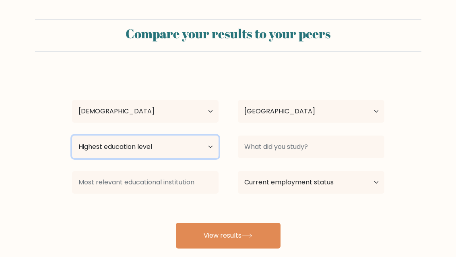
click at [203, 147] on select "Highest education level No schooling Primary Lower Secondary Upper Secondary Oc…" at bounding box center [145, 146] width 147 height 23
select select "bachelors_degree"
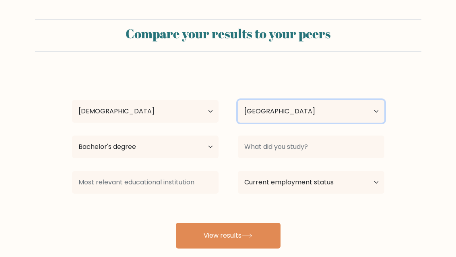
click at [337, 110] on select "Country [GEOGRAPHIC_DATA] [GEOGRAPHIC_DATA] [GEOGRAPHIC_DATA] [US_STATE] [GEOGR…" at bounding box center [311, 111] width 147 height 23
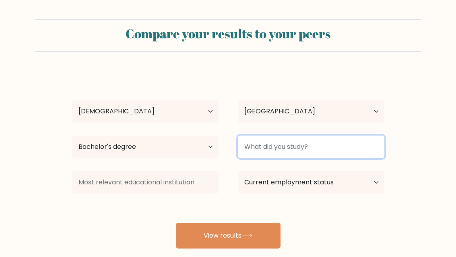
click at [348, 144] on input at bounding box center [311, 146] width 147 height 23
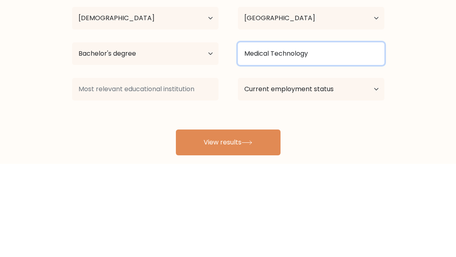
type input "Medical Technology"
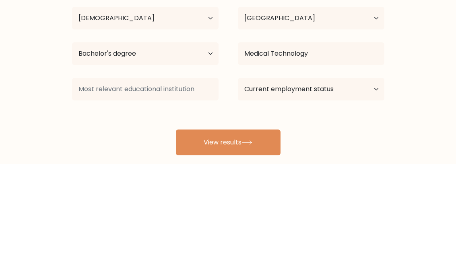
click at [420, 76] on form "Compare your results to your peers [PERSON_NAME] Age Under [DEMOGRAPHIC_DATA] […" at bounding box center [228, 133] width 456 height 229
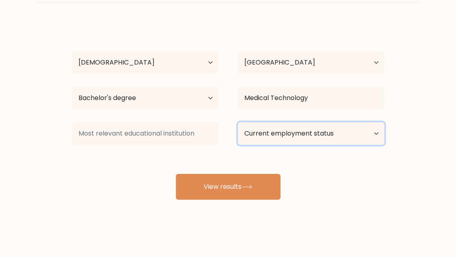
click at [362, 141] on select "Current employment status Employed Student Retired Other / prefer not to answer" at bounding box center [311, 133] width 147 height 23
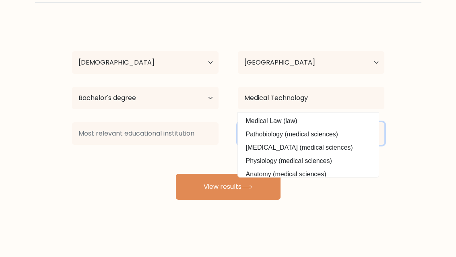
select select "other"
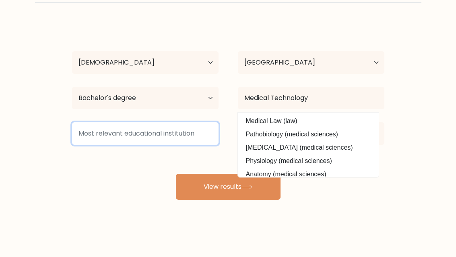
click at [93, 138] on input at bounding box center [145, 133] width 147 height 23
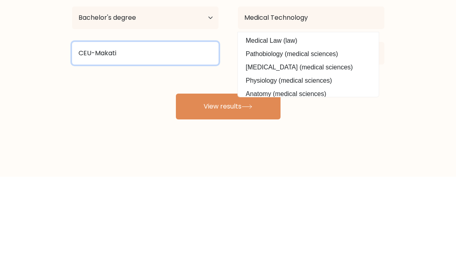
type input "CEU-Makati"
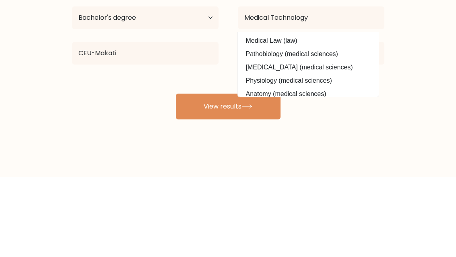
click at [254, 174] on button "View results" at bounding box center [228, 187] width 105 height 26
click at [253, 186] on icon at bounding box center [247, 186] width 11 height 4
